Goal: Task Accomplishment & Management: Check status

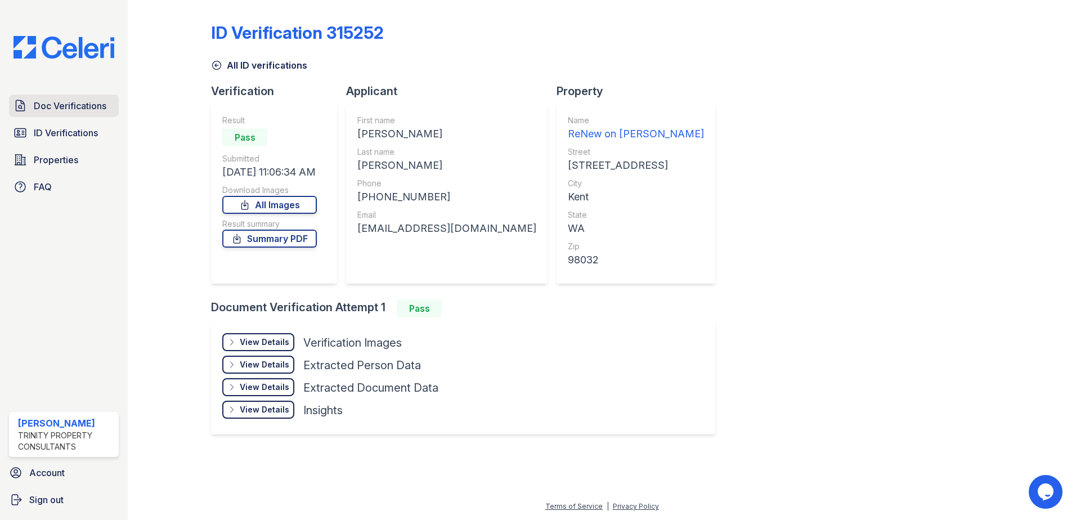
click at [79, 101] on span "Doc Verifications" at bounding box center [70, 106] width 73 height 14
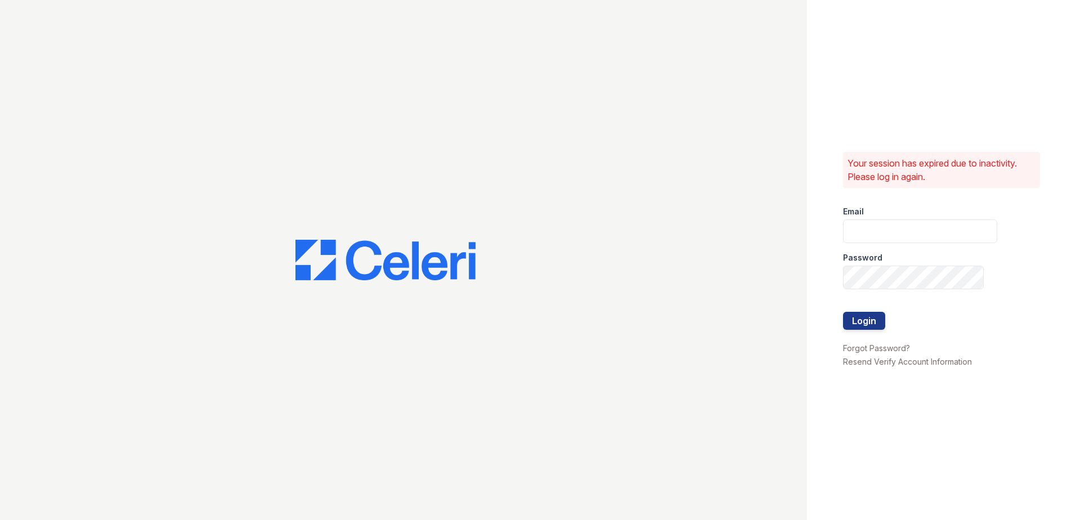
type input "[EMAIL_ADDRESS][DOMAIN_NAME]"
click at [885, 321] on form "Email [EMAIL_ADDRESS][DOMAIN_NAME] Password Login" at bounding box center [920, 269] width 154 height 144
click at [870, 321] on button "Login" at bounding box center [864, 321] width 42 height 18
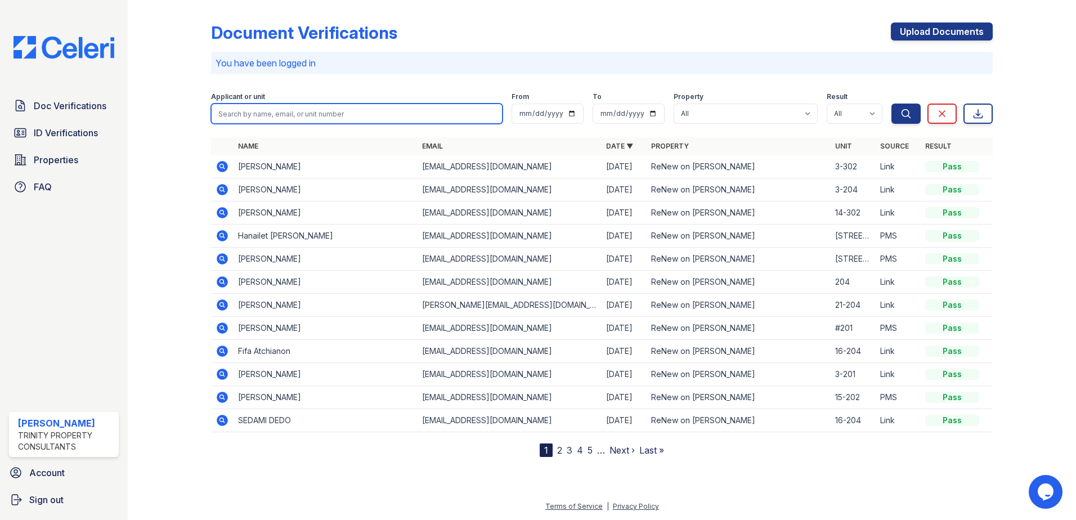
click at [289, 114] on input "search" at bounding box center [356, 114] width 291 height 20
type input "hanail"
click at [891, 104] on button "Search" at bounding box center [905, 114] width 29 height 20
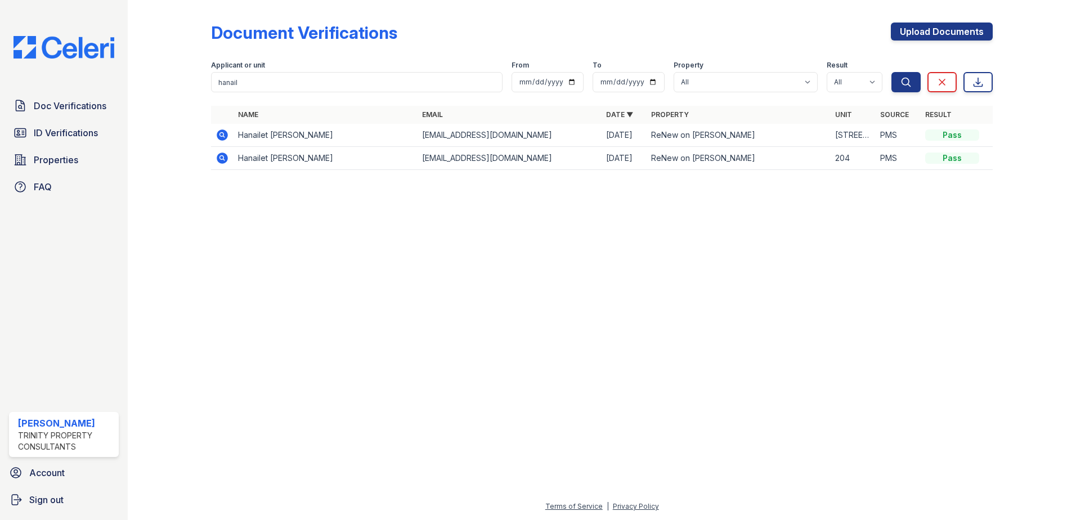
click at [222, 138] on icon at bounding box center [222, 134] width 11 height 11
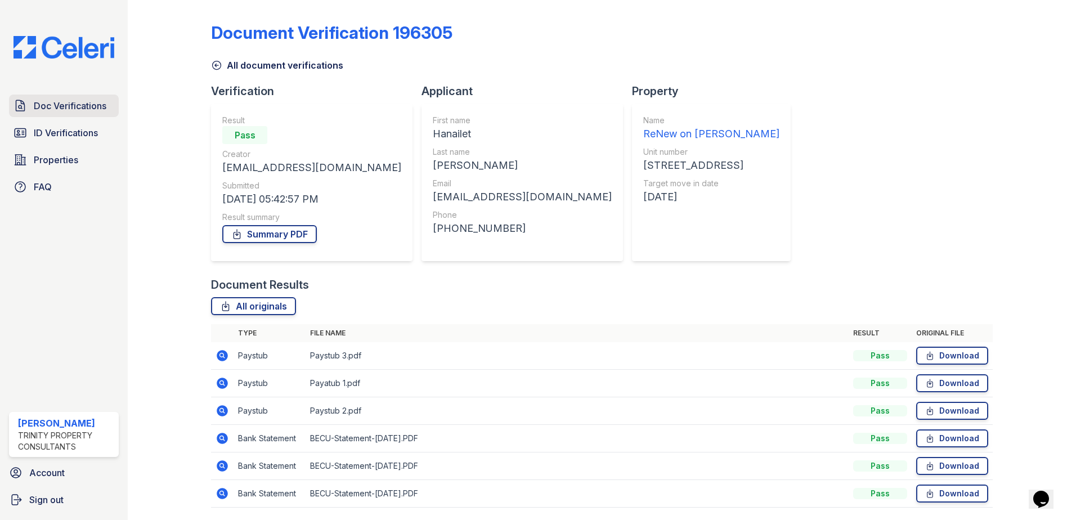
click at [87, 114] on link "Doc Verifications" at bounding box center [64, 106] width 110 height 23
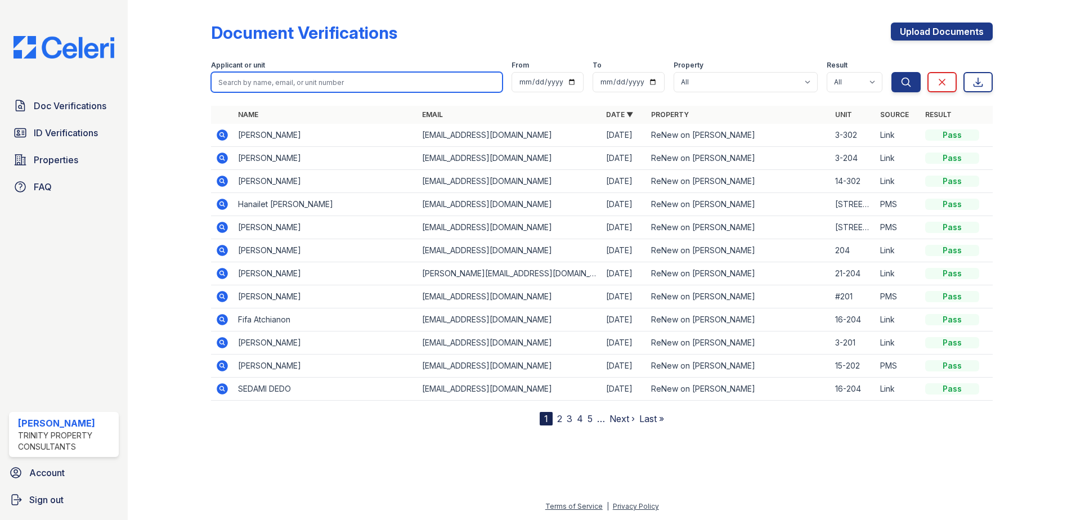
click at [231, 84] on input "search" at bounding box center [356, 82] width 291 height 20
type input "joshua"
click at [891, 72] on button "Search" at bounding box center [905, 82] width 29 height 20
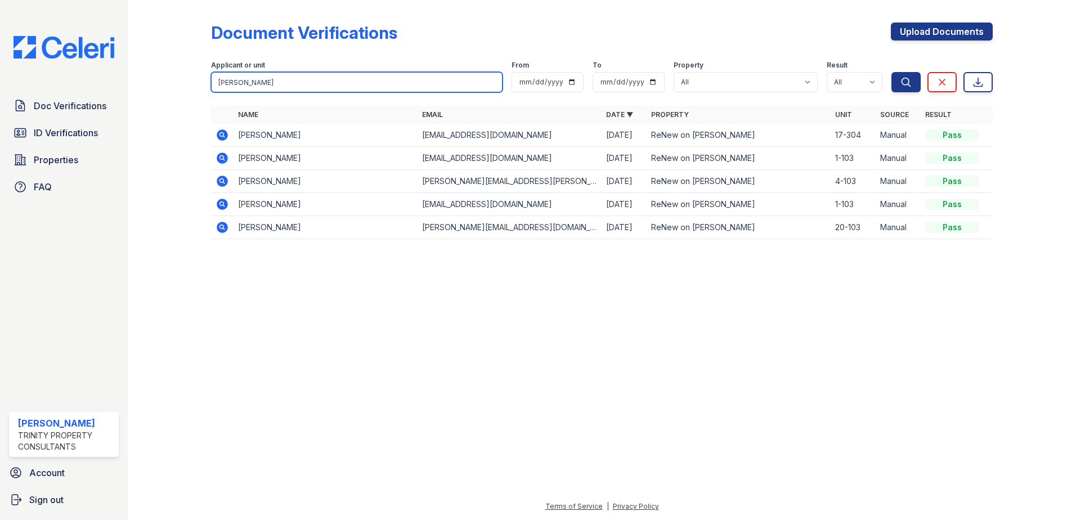
drag, startPoint x: 301, startPoint y: 79, endPoint x: 116, endPoint y: 80, distance: 184.5
click at [116, 80] on div "Doc Verifications ID Verifications Properties FAQ Marcia Taylor Trinity Propert…" at bounding box center [538, 260] width 1076 height 520
type input "fres"
click at [891, 72] on button "Search" at bounding box center [905, 82] width 29 height 20
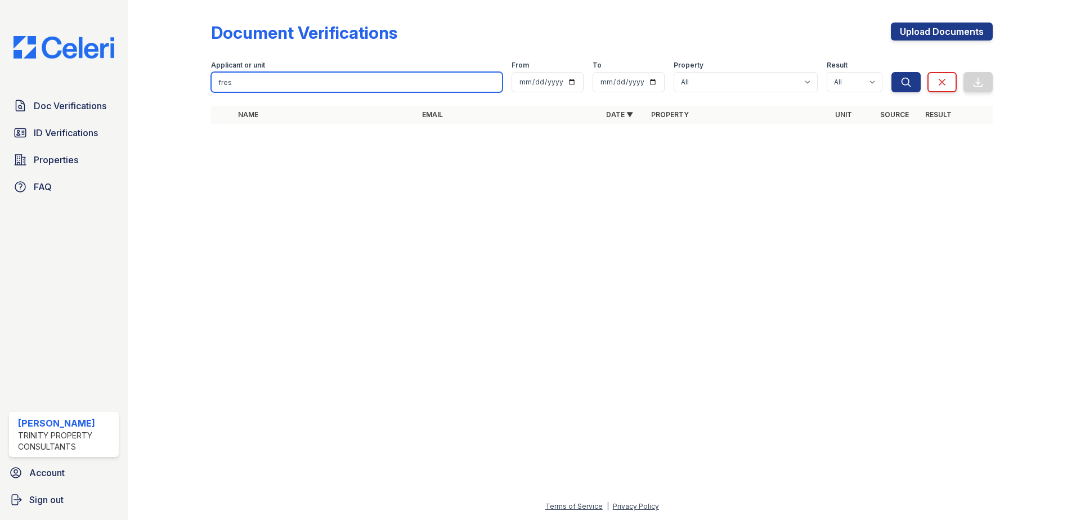
drag, startPoint x: 320, startPoint y: 76, endPoint x: 101, endPoint y: 79, distance: 219.4
click at [102, 79] on div "Doc Verifications ID Verifications Properties FAQ Marcia Taylor Trinity Propert…" at bounding box center [538, 260] width 1076 height 520
type input "richard"
click at [891, 72] on button "Search" at bounding box center [905, 82] width 29 height 20
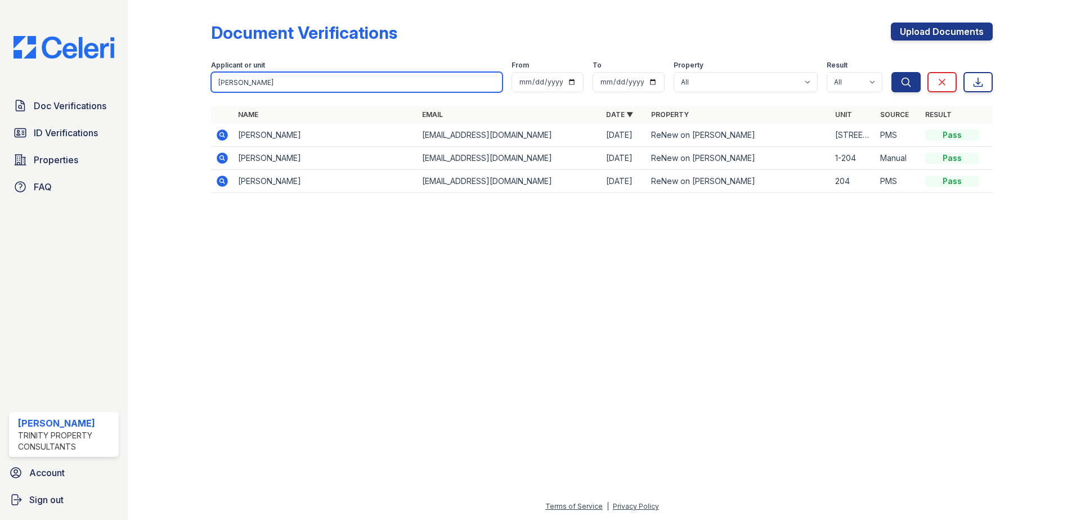
click at [478, 74] on input "richard" at bounding box center [356, 82] width 291 height 20
click at [493, 83] on input "richard" at bounding box center [356, 82] width 291 height 20
type input "jouche"
click at [891, 72] on button "Search" at bounding box center [905, 82] width 29 height 20
